Goal: Task Accomplishment & Management: Use online tool/utility

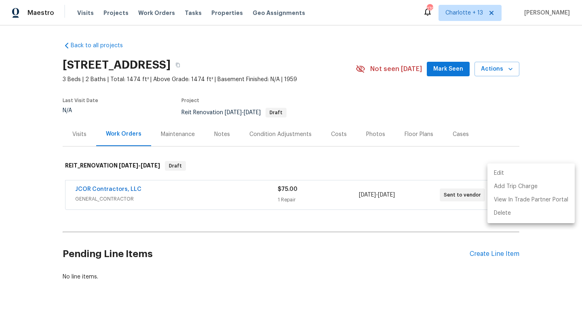
scroll to position [22, 0]
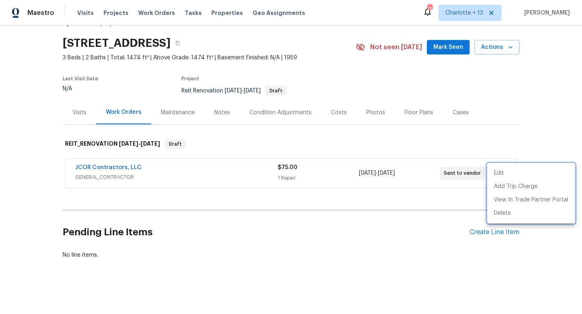
click at [152, 15] on div at bounding box center [291, 157] width 582 height 314
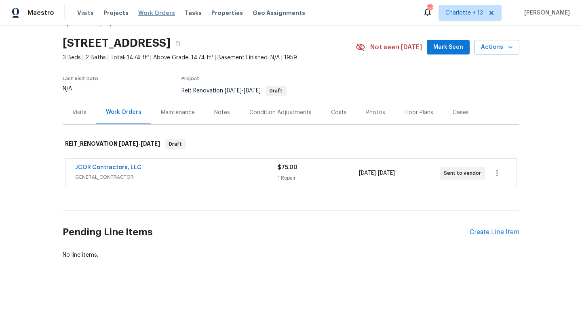
click at [144, 13] on span "Work Orders" at bounding box center [156, 13] width 37 height 8
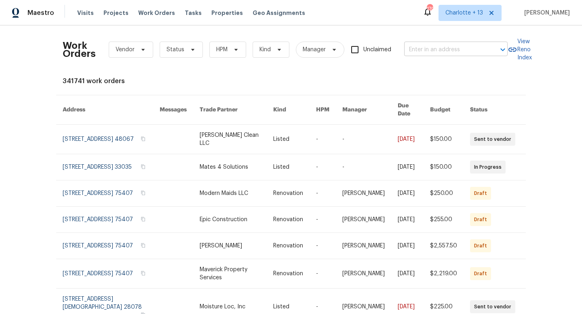
click at [436, 46] on input "text" at bounding box center [444, 50] width 81 height 13
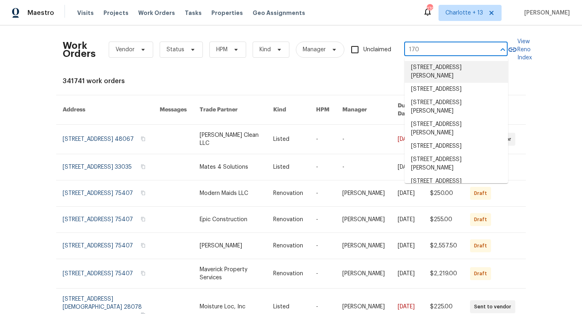
type input "170"
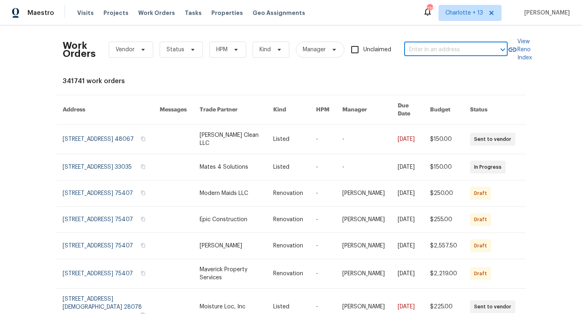
click at [415, 47] on input "text" at bounding box center [444, 50] width 81 height 13
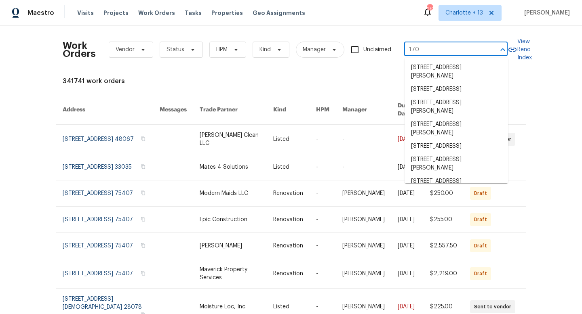
type input "170 w"
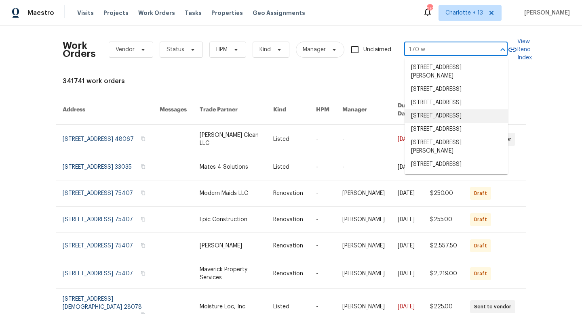
scroll to position [17, 0]
click at [446, 171] on li "[STREET_ADDRESS]" at bounding box center [456, 164] width 103 height 13
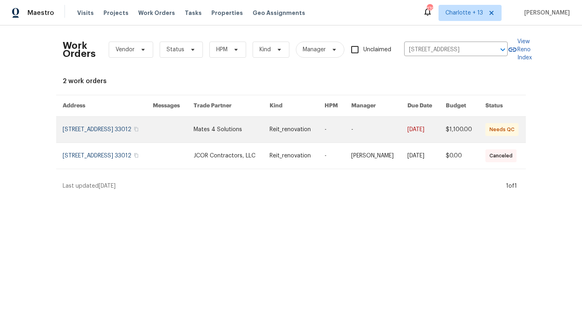
click at [397, 135] on link at bounding box center [379, 130] width 56 height 26
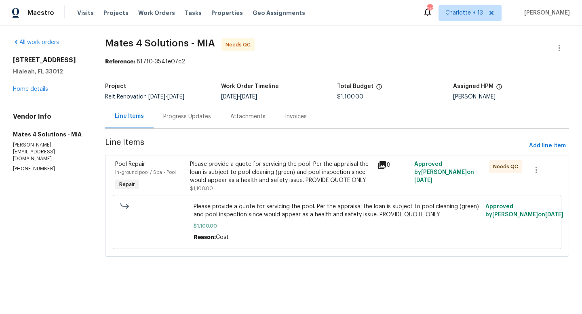
click at [303, 174] on div "Please provide a quote for servicing the pool. Per the appraisal the loan is su…" at bounding box center [281, 172] width 182 height 24
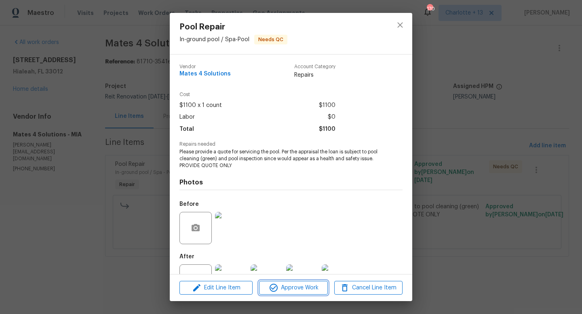
click at [284, 289] on span "Approve Work" at bounding box center [292, 288] width 63 height 10
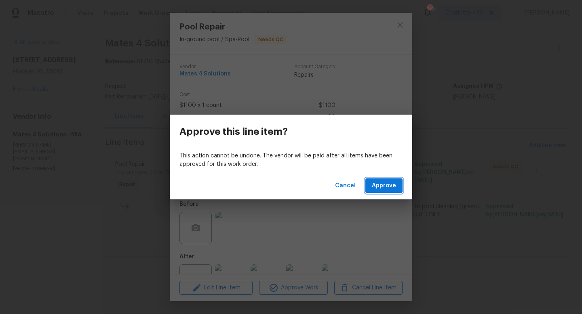
click at [375, 188] on span "Approve" at bounding box center [384, 186] width 24 height 10
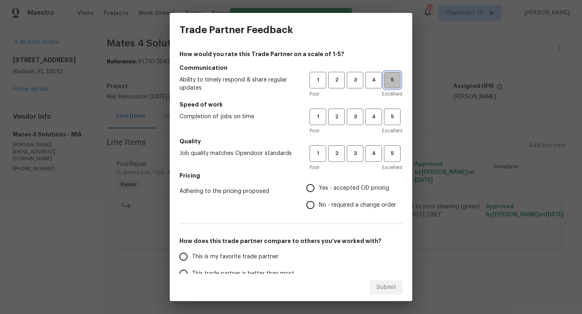
click at [396, 82] on span "5" at bounding box center [392, 80] width 15 height 9
click at [395, 123] on button "5" at bounding box center [392, 117] width 17 height 17
click at [393, 150] on span "5" at bounding box center [392, 153] width 15 height 9
click at [314, 185] on input "Yes - accepted OD pricing" at bounding box center [310, 188] width 17 height 17
radio input "true"
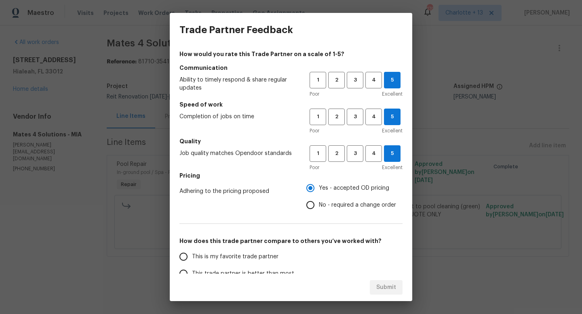
click at [184, 258] on input "This is my favorite trade partner" at bounding box center [183, 257] width 17 height 17
click at [380, 287] on span "Submit" at bounding box center [386, 288] width 20 height 10
radio input "true"
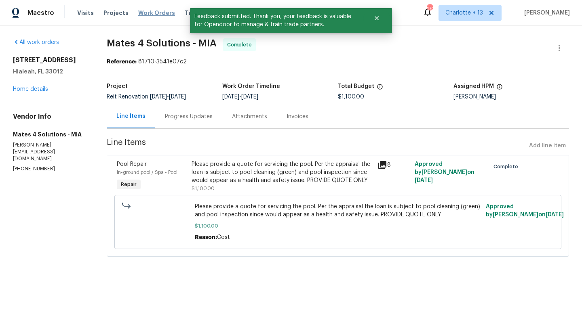
click at [147, 13] on span "Work Orders" at bounding box center [156, 13] width 37 height 8
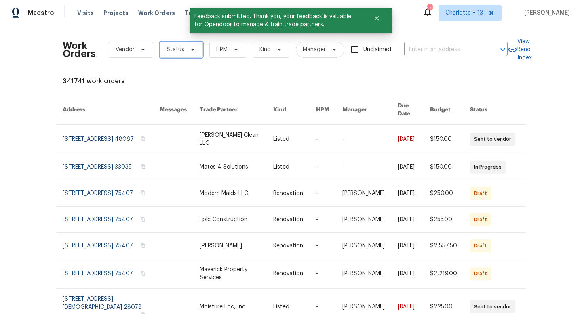
click at [177, 46] on span "Status" at bounding box center [175, 50] width 18 height 8
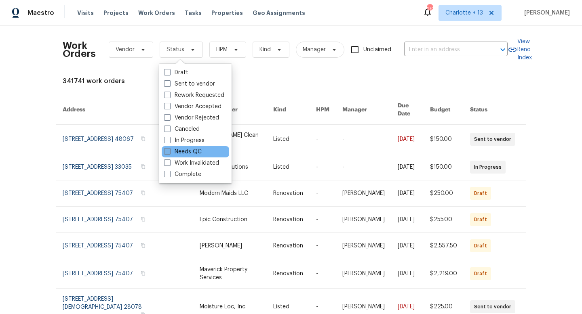
click at [168, 149] on span at bounding box center [167, 151] width 6 height 6
click at [168, 149] on input "Needs QC" at bounding box center [166, 150] width 5 height 5
checkbox input "true"
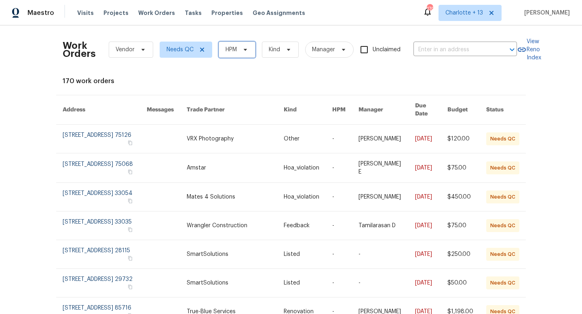
click at [229, 51] on span "HPM" at bounding box center [231, 50] width 11 height 8
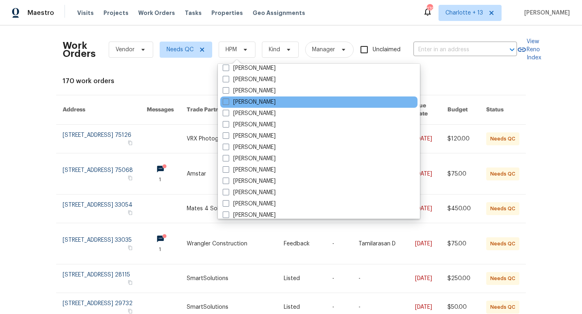
scroll to position [639, 0]
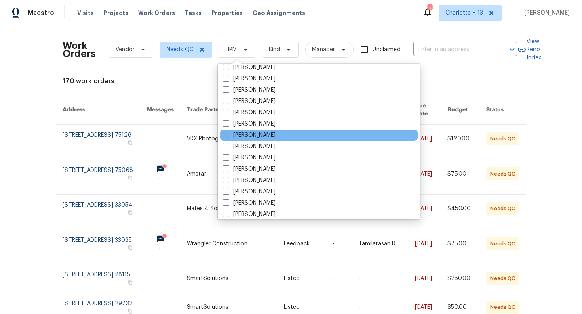
click at [228, 137] on span at bounding box center [226, 135] width 6 height 6
click at [228, 137] on input "[PERSON_NAME]" at bounding box center [225, 133] width 5 height 5
checkbox input "true"
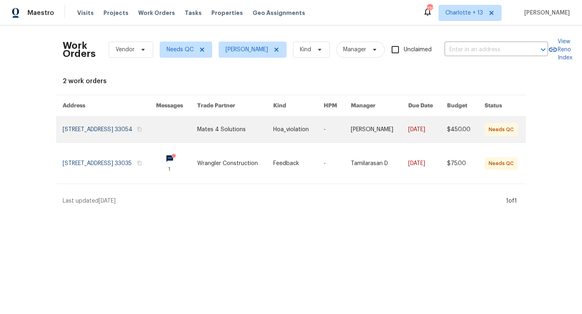
click at [323, 135] on link at bounding box center [298, 130] width 50 height 26
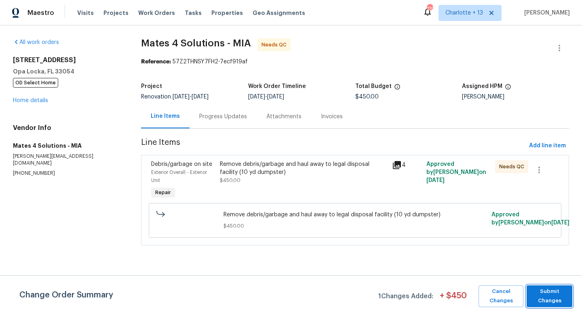
click at [548, 294] on span "Submit Changes" at bounding box center [550, 296] width 38 height 19
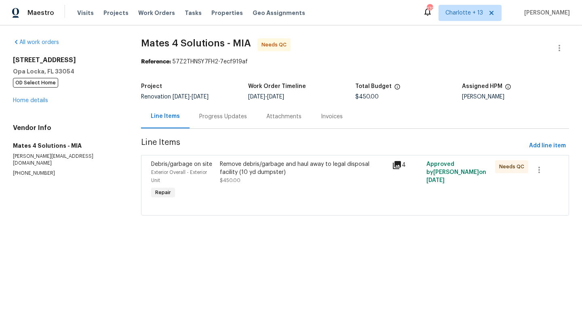
click at [272, 173] on div "Remove debris/garbage and haul away to legal disposal facility (10 yd dumpster)" at bounding box center [303, 168] width 167 height 16
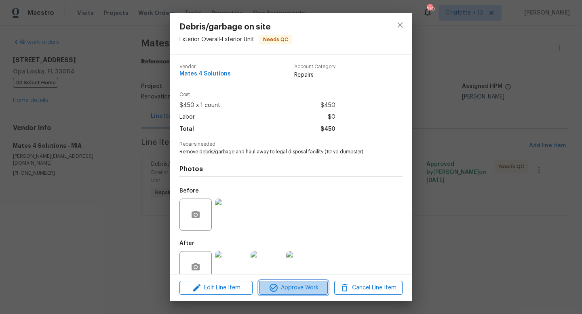
click at [277, 285] on icon "button" at bounding box center [274, 288] width 10 height 10
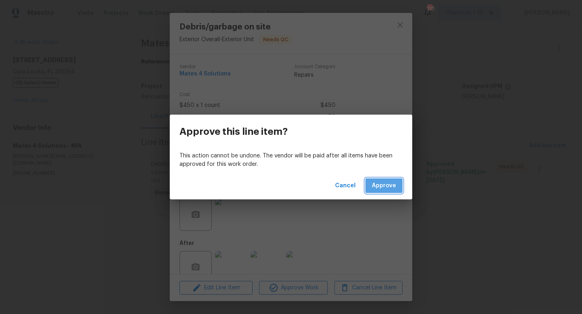
click at [374, 190] on span "Approve" at bounding box center [384, 186] width 24 height 10
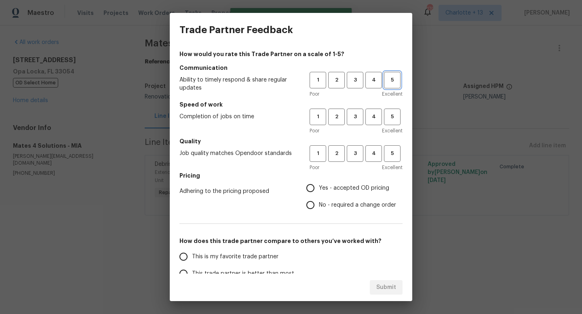
click at [395, 80] on span "5" at bounding box center [392, 80] width 15 height 9
click at [389, 120] on span "5" at bounding box center [392, 116] width 15 height 9
click at [393, 160] on button "5" at bounding box center [392, 153] width 17 height 17
click at [309, 190] on input "Yes - accepted OD pricing" at bounding box center [310, 188] width 17 height 17
radio input "true"
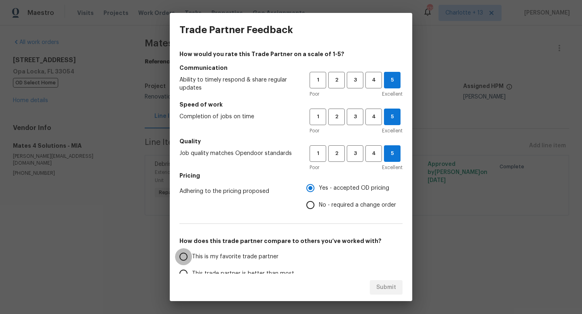
click at [185, 255] on input "This is my favorite trade partner" at bounding box center [183, 257] width 17 height 17
click at [377, 289] on span "Submit" at bounding box center [386, 288] width 20 height 10
radio input "true"
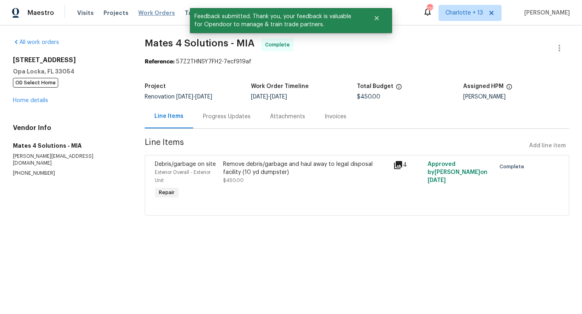
click at [159, 13] on span "Work Orders" at bounding box center [156, 13] width 37 height 8
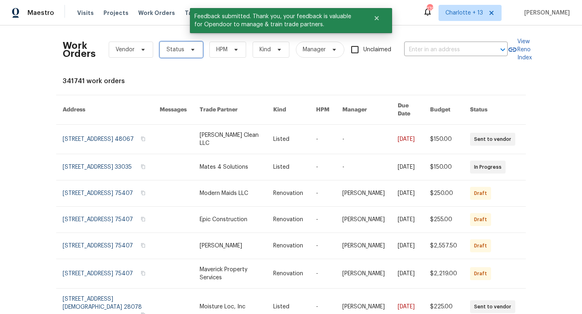
click at [178, 48] on span "Status" at bounding box center [175, 50] width 18 height 8
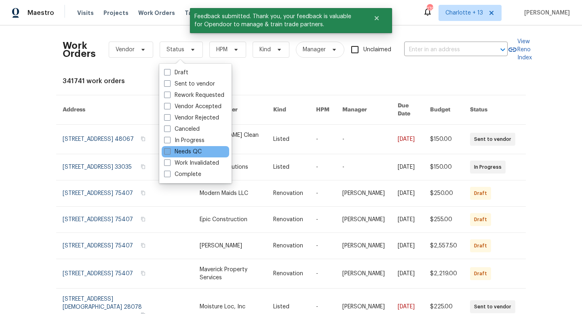
click at [170, 154] on span at bounding box center [167, 151] width 6 height 6
click at [169, 153] on input "Needs QC" at bounding box center [166, 150] width 5 height 5
checkbox input "true"
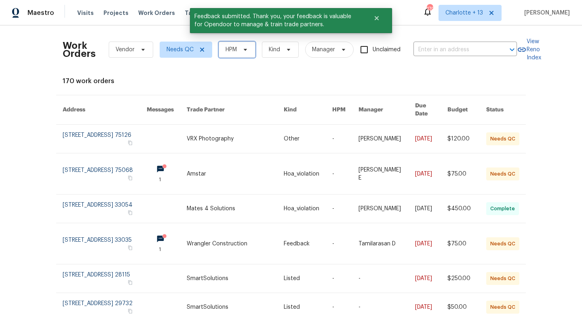
click at [226, 53] on span "HPM" at bounding box center [231, 50] width 11 height 8
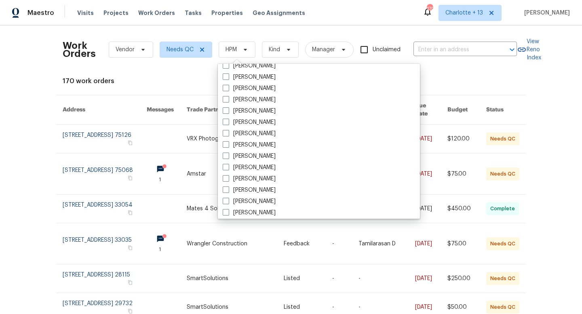
scroll to position [691, 0]
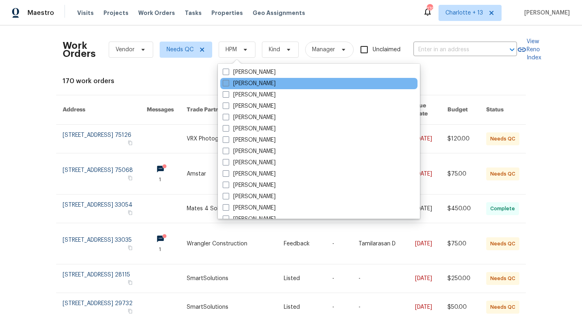
click at [227, 84] on span at bounding box center [226, 83] width 6 height 6
click at [227, 84] on input "[PERSON_NAME]" at bounding box center [225, 82] width 5 height 5
checkbox input "true"
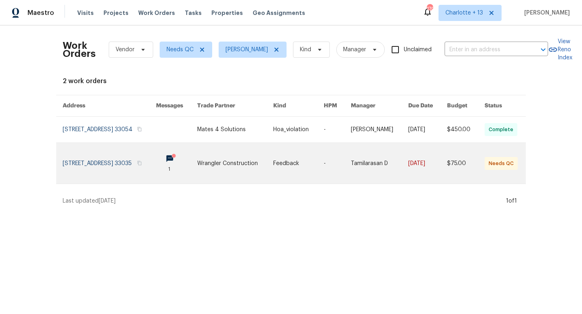
click at [323, 169] on link at bounding box center [298, 163] width 50 height 41
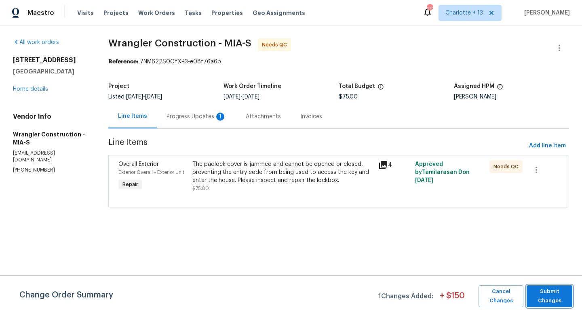
click at [533, 295] on span "Submit Changes" at bounding box center [550, 296] width 38 height 19
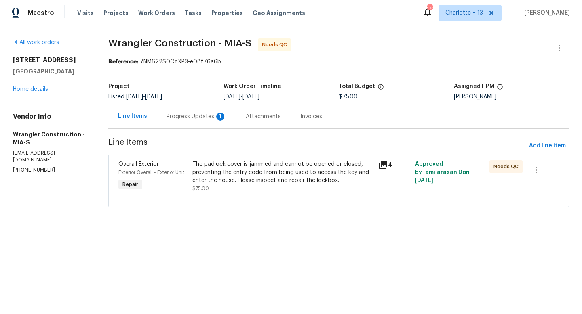
click at [268, 171] on div "The padlock cover is jammed and cannot be opened or closed, preventing the entr…" at bounding box center [282, 172] width 181 height 24
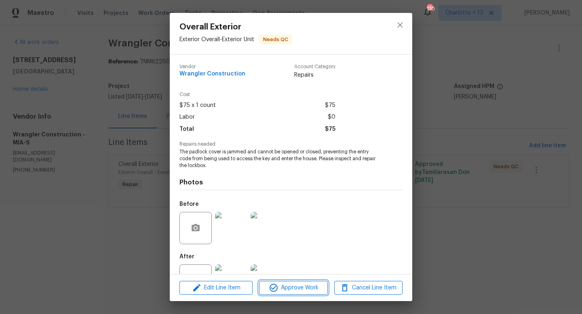
click at [281, 286] on span "Approve Work" at bounding box center [292, 288] width 63 height 10
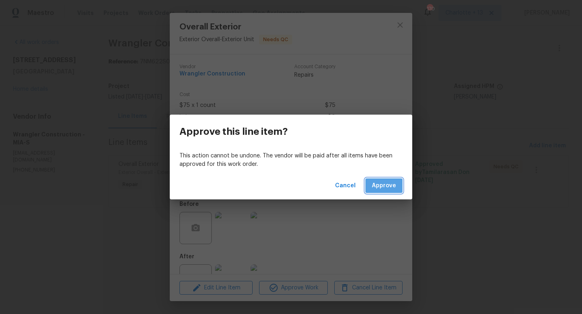
click at [387, 182] on span "Approve" at bounding box center [384, 186] width 24 height 10
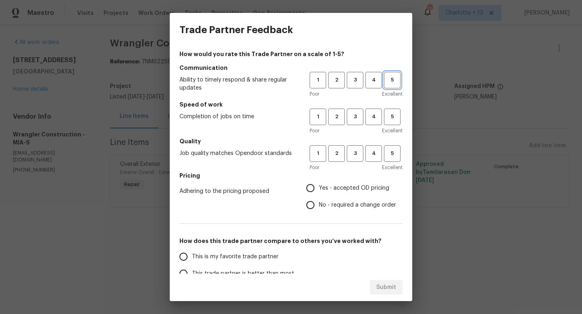
click at [397, 84] on span "5" at bounding box center [392, 80] width 15 height 9
click at [396, 118] on span "5" at bounding box center [392, 116] width 15 height 9
click at [392, 156] on span "5" at bounding box center [392, 153] width 15 height 9
click at [313, 187] on input "Yes - accepted OD pricing" at bounding box center [310, 188] width 17 height 17
radio input "true"
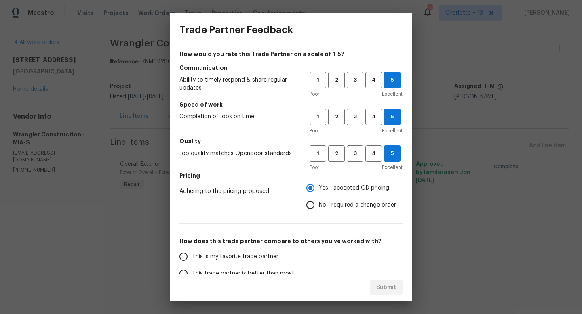
click at [185, 258] on input "This is my favorite trade partner" at bounding box center [183, 257] width 17 height 17
click at [375, 285] on button "Submit" at bounding box center [386, 287] width 33 height 15
radio input "true"
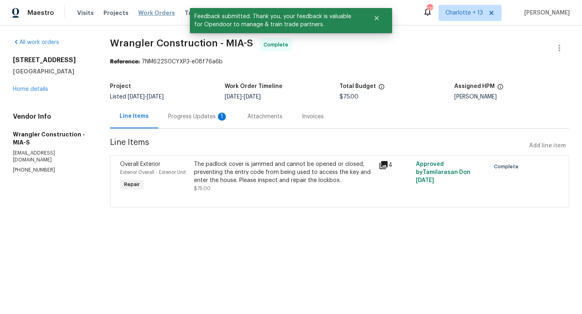
click at [147, 14] on span "Work Orders" at bounding box center [156, 13] width 37 height 8
